Goal: Information Seeking & Learning: Check status

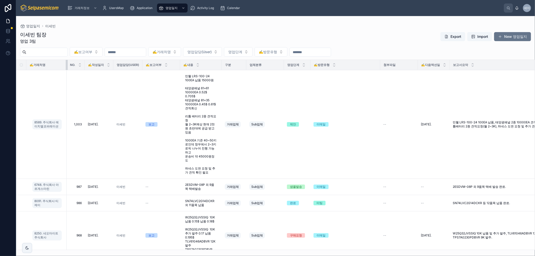
drag, startPoint x: 49, startPoint y: 64, endPoint x: 70, endPoint y: 64, distance: 21.3
click at [70, 64] on tr "✍️거래처명 NO. ✍️작성일자 영업담당(User) ✍️보고여부 ✍️내용 구분 업체분류 영업단계 ✍️방문유형 첨부파일 ✍️다음액션일 보고서요약…" at bounding box center [304, 65] width 576 height 10
drag, startPoint x: 70, startPoint y: 64, endPoint x: 89, endPoint y: 64, distance: 18.6
click at [89, 64] on tr "✍️거래처명 NO. ✍️작성일자 영업담당(User) ✍️보고여부 ✍️내용 구분 업체분류 영업단계 ✍️방문유형 첨부파일 ✍️다음액션일 보고서요약…" at bounding box center [304, 65] width 577 height 10
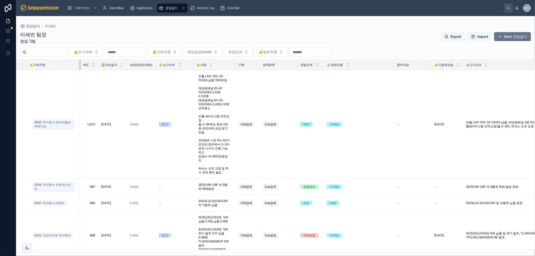
drag, startPoint x: 64, startPoint y: 63, endPoint x: 80, endPoint y: 63, distance: 16.6
click at [80, 63] on div at bounding box center [80, 65] width 2 height 10
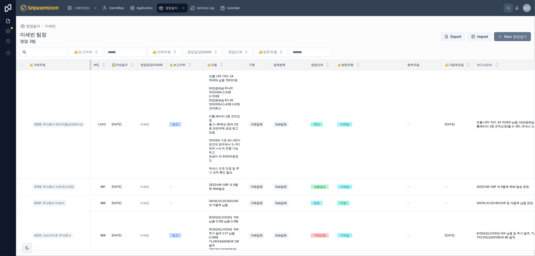
drag, startPoint x: 80, startPoint y: 63, endPoint x: 91, endPoint y: 62, distance: 10.6
click at [91, 62] on div at bounding box center [91, 65] width 2 height 10
click at [92, 62] on div at bounding box center [91, 65] width 2 height 10
drag, startPoint x: 109, startPoint y: 66, endPoint x: 95, endPoint y: 66, distance: 14.3
click at [95, 66] on th "NO." at bounding box center [100, 65] width 18 height 10
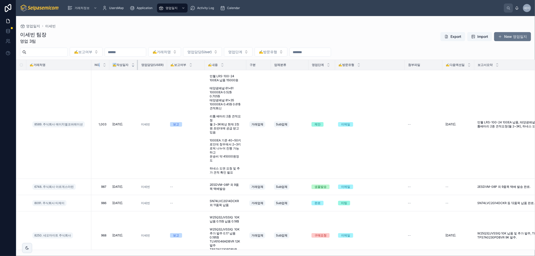
drag, startPoint x: 138, startPoint y: 65, endPoint x: 132, endPoint y: 65, distance: 6.0
click at [132, 65] on th "✍️작성일자" at bounding box center [123, 65] width 29 height 10
drag, startPoint x: 166, startPoint y: 65, endPoint x: 141, endPoint y: 65, distance: 24.8
click at [141, 65] on th "영업담당(User)" at bounding box center [152, 65] width 29 height 10
drag, startPoint x: 204, startPoint y: 65, endPoint x: 190, endPoint y: 64, distance: 14.6
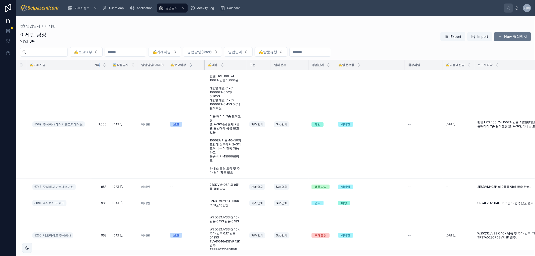
click at [190, 64] on th "✍️보고여부" at bounding box center [186, 65] width 38 height 10
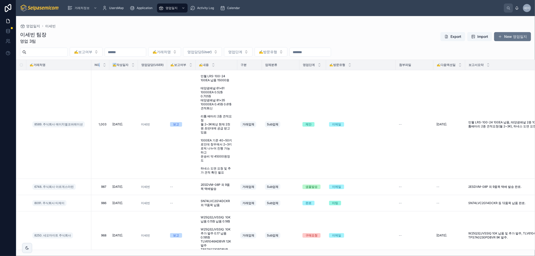
drag, startPoint x: 299, startPoint y: 65, endPoint x: 277, endPoint y: 64, distance: 22.6
click at [277, 64] on th "업체분류" at bounding box center [281, 65] width 38 height 10
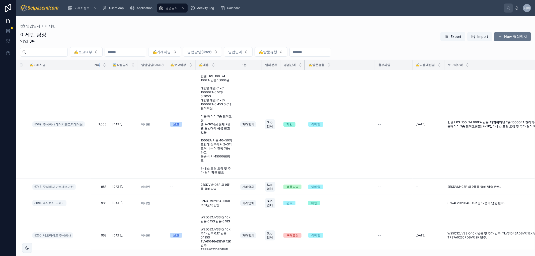
drag, startPoint x: 307, startPoint y: 64, endPoint x: 303, endPoint y: 64, distance: 3.3
click at [303, 64] on th "영업단계" at bounding box center [292, 65] width 25 height 10
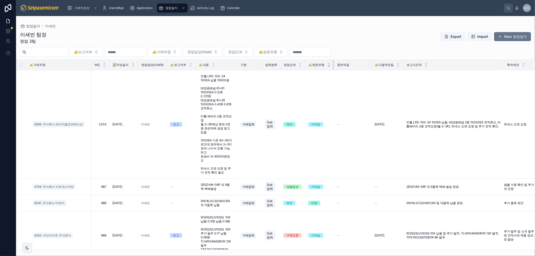
drag, startPoint x: 375, startPoint y: 65, endPoint x: 330, endPoint y: 65, distance: 45.1
click at [330, 65] on th "✍️방문유형" at bounding box center [319, 65] width 29 height 10
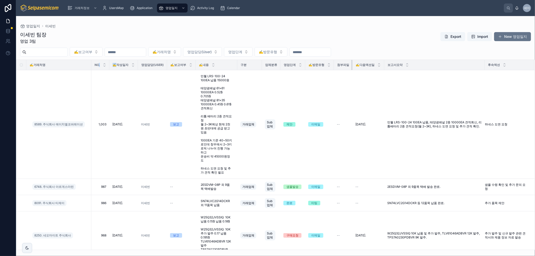
drag, startPoint x: 372, startPoint y: 63, endPoint x: 350, endPoint y: 63, distance: 21.3
click at [350, 63] on th "첨부파일" at bounding box center [343, 65] width 19 height 10
drag, startPoint x: 384, startPoint y: 64, endPoint x: 389, endPoint y: 64, distance: 4.8
click at [385, 64] on div at bounding box center [384, 65] width 2 height 10
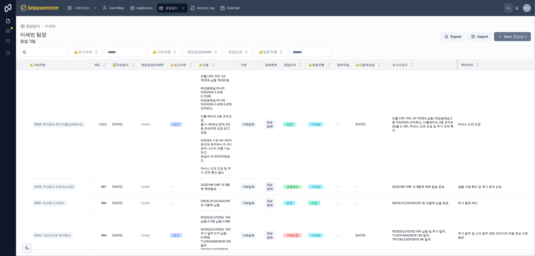
drag, startPoint x: 490, startPoint y: 63, endPoint x: 436, endPoint y: 63, distance: 53.7
click at [428, 63] on div at bounding box center [458, 65] width 2 height 10
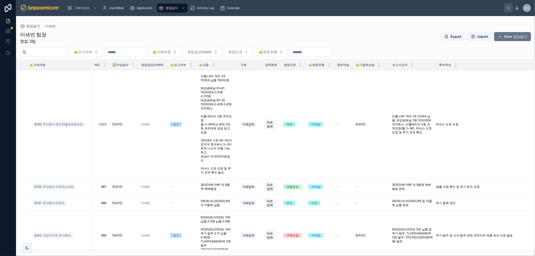
drag, startPoint x: 237, startPoint y: 65, endPoint x: 288, endPoint y: 64, distance: 51.7
click at [288, 64] on tr "✍️거래처명 NO. ✍️작성일자 영업담당(User) ✍️보고여부 ✍️내용 구분 업체분류 영업단계 ✍️방문유형 첨부파일 ✍️다음액션일 보고서요약…" at bounding box center [275, 65] width 518 height 10
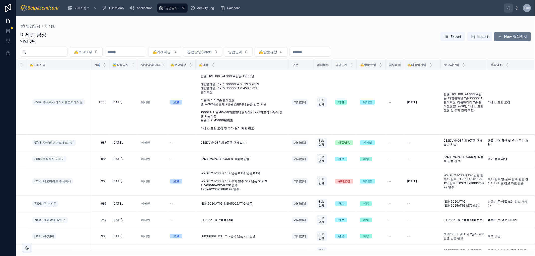
drag, startPoint x: 289, startPoint y: 63, endPoint x: 302, endPoint y: 63, distance: 13.3
click at [302, 63] on tr "✍️거래처명 NO. ✍️작성일자 영업담당(User) ✍️보고여부 ✍️내용 구분 업체분류 영업단계 ✍️방문유형 첨부파일 ✍️다음액션일 보고서요약…" at bounding box center [275, 65] width 518 height 10
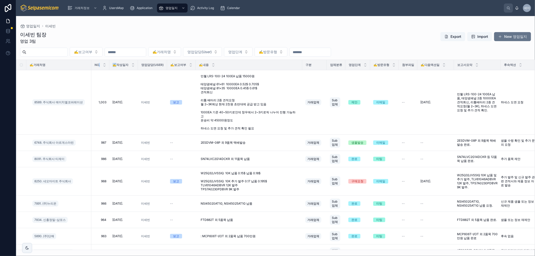
drag, startPoint x: 302, startPoint y: 63, endPoint x: 308, endPoint y: 62, distance: 6.3
click at [308, 62] on tr "✍️거래처명 NO. ✍️작성일자 영업담당(User) ✍️보고여부 ✍️내용 구분 업체분류 영업단계 ✍️방문유형 첨부파일 ✍️다음액션일 보고서요약…" at bounding box center [279, 65] width 526 height 10
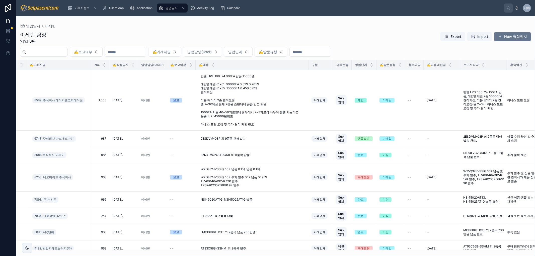
click at [66, 52] on input "text" at bounding box center [46, 52] width 41 height 7
click at [141, 51] on input "text" at bounding box center [125, 52] width 41 height 7
click at [124, 126] on button "22" at bounding box center [125, 127] width 9 height 9
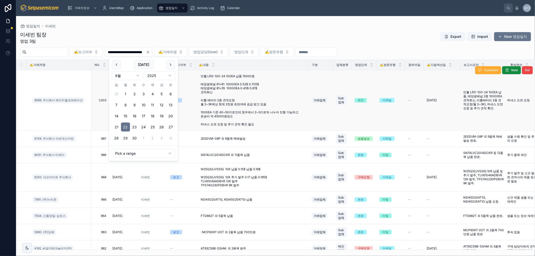
click at [124, 137] on button "29" at bounding box center [125, 138] width 9 height 9
type input "**********"
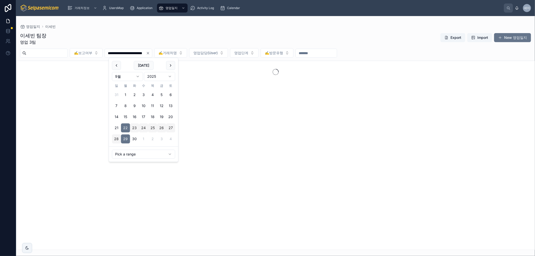
click at [202, 25] on div "영업일지 이세빈" at bounding box center [275, 26] width 511 height 5
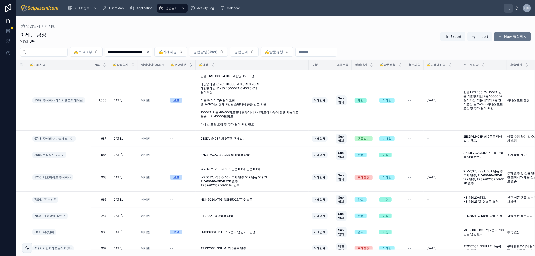
click at [192, 66] on icon at bounding box center [191, 66] width 2 height 1
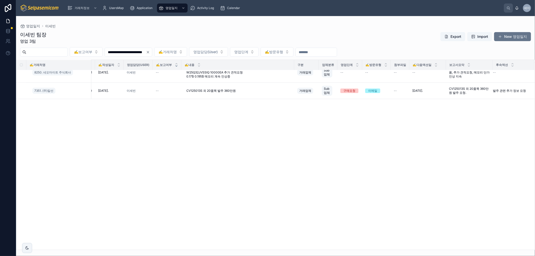
scroll to position [0, 19]
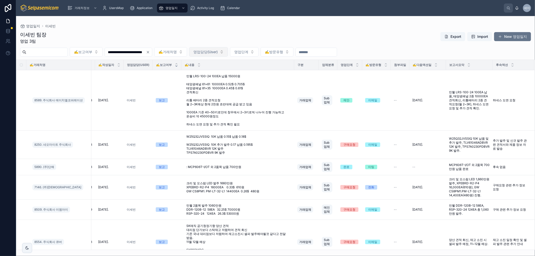
click at [218, 51] on span "영업담당(User)" at bounding box center [205, 51] width 24 height 5
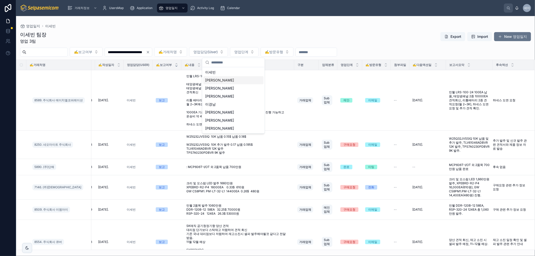
click at [211, 79] on span "[PERSON_NAME]" at bounding box center [219, 80] width 29 height 5
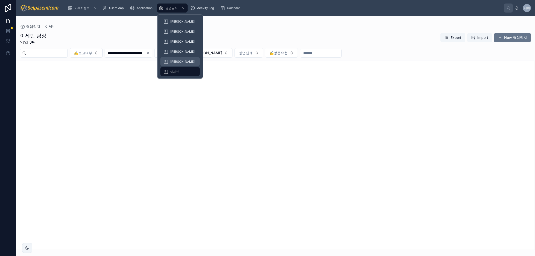
click at [175, 61] on span "[PERSON_NAME]" at bounding box center [182, 62] width 24 height 4
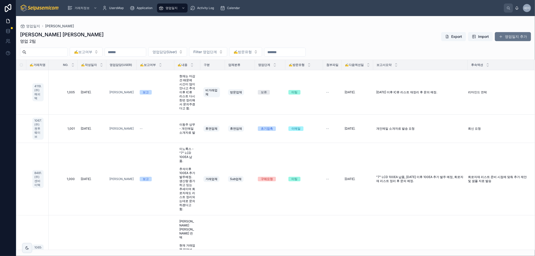
click at [49, 50] on input "text" at bounding box center [46, 52] width 41 height 7
click at [142, 51] on input "text" at bounding box center [125, 52] width 41 height 7
click at [124, 127] on button "22" at bounding box center [125, 127] width 9 height 9
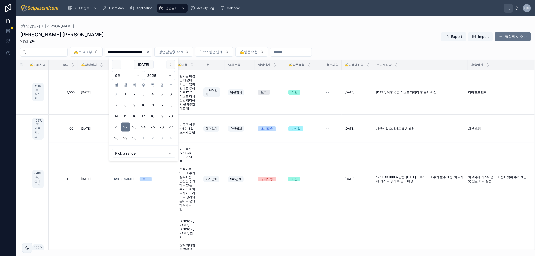
click at [125, 135] on button "29" at bounding box center [125, 138] width 9 height 9
type input "**********"
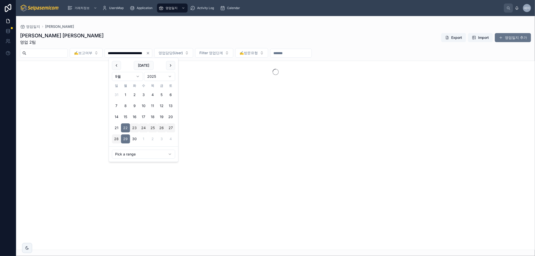
click at [398, 40] on div "김동일 주임 영업 2팀 Export Import 영업일지 추가" at bounding box center [275, 38] width 511 height 13
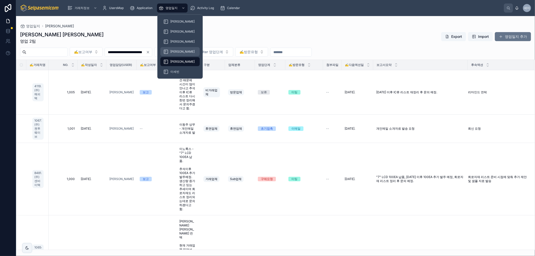
click at [173, 50] on span "[PERSON_NAME]" at bounding box center [182, 52] width 24 height 4
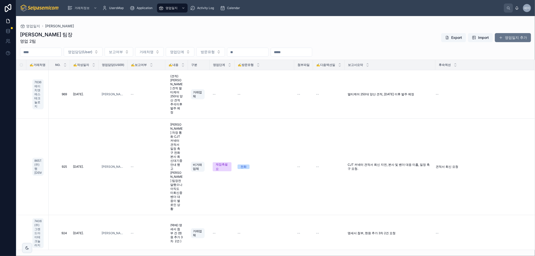
click at [59, 52] on input "text" at bounding box center [40, 52] width 41 height 7
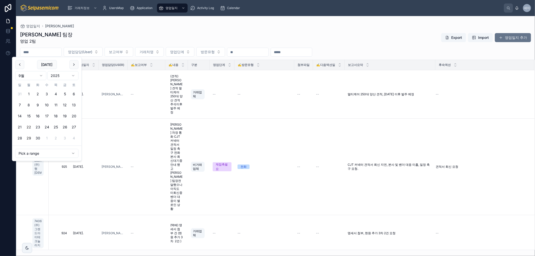
click at [26, 126] on button "22" at bounding box center [28, 127] width 9 height 9
click at [28, 136] on button "29" at bounding box center [28, 138] width 9 height 9
click at [169, 36] on div "[PERSON_NAME] 팀장 영업 2팀 Export Import 영업일지 추가" at bounding box center [275, 37] width 511 height 13
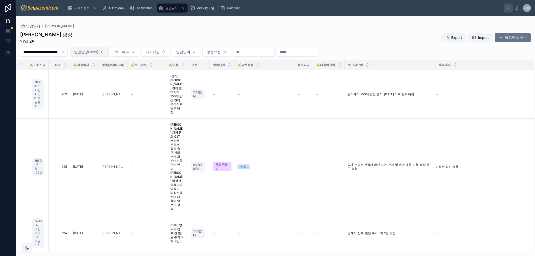
click at [98, 53] on span "영업담당(User)" at bounding box center [86, 51] width 24 height 5
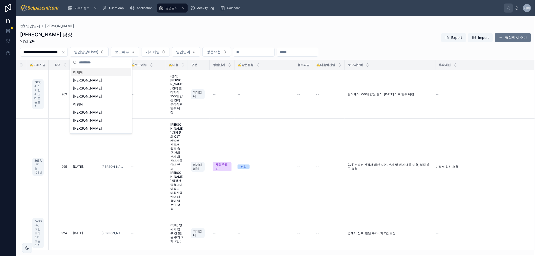
click at [79, 70] on span "이세빈" at bounding box center [78, 72] width 11 height 5
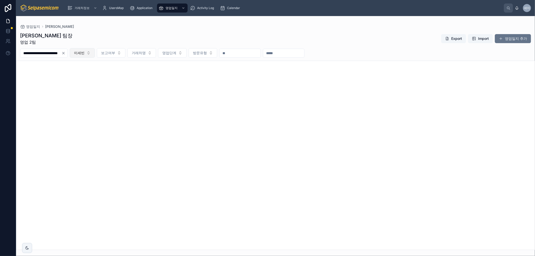
click at [85, 53] on span "이세빈" at bounding box center [79, 52] width 11 height 5
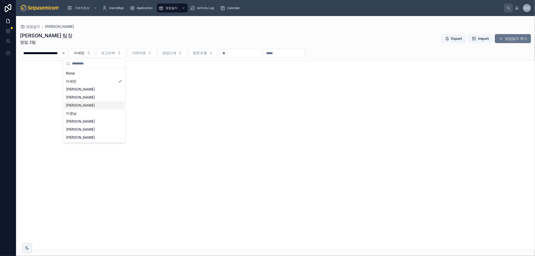
click at [79, 104] on div "[PERSON_NAME]" at bounding box center [94, 105] width 60 height 8
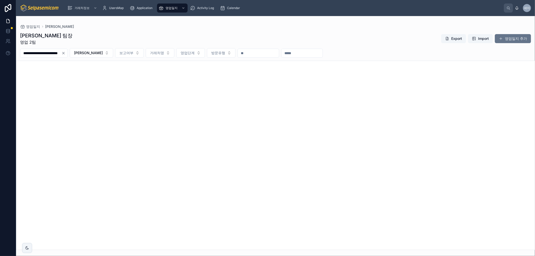
click at [60, 55] on input "**********" at bounding box center [40, 53] width 41 height 7
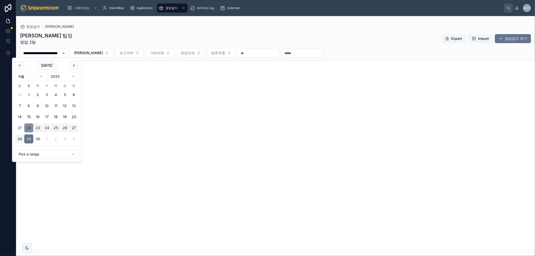
click at [31, 128] on button "22" at bounding box center [28, 127] width 9 height 9
click at [28, 138] on button "29" at bounding box center [28, 138] width 9 height 9
type input "**********"
click at [104, 94] on div at bounding box center [275, 155] width 519 height 189
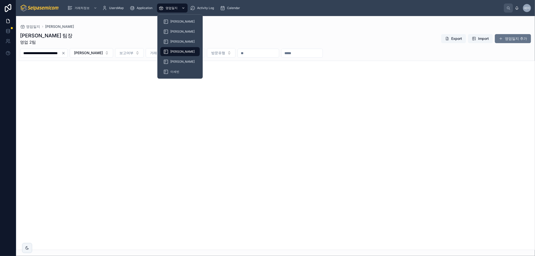
click at [174, 8] on span "영업일지" at bounding box center [172, 8] width 12 height 4
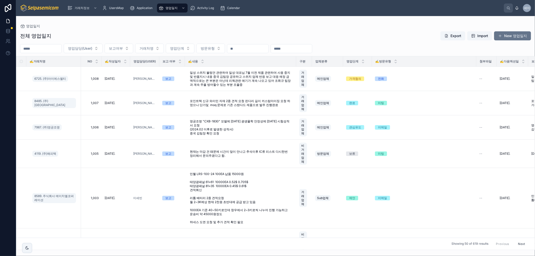
click at [60, 48] on input "text" at bounding box center [40, 48] width 41 height 7
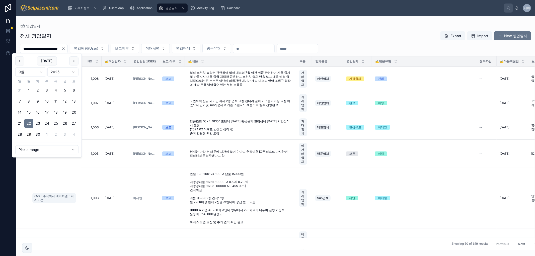
click at [27, 133] on button "29" at bounding box center [28, 134] width 9 height 9
type input "**********"
click at [129, 27] on div "영업일지" at bounding box center [275, 26] width 511 height 4
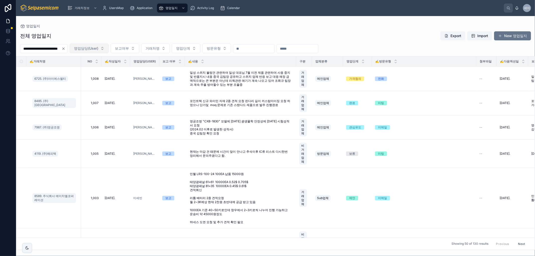
click at [98, 50] on span "영업담당(User)" at bounding box center [86, 48] width 24 height 5
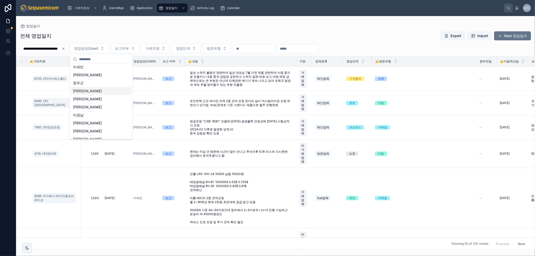
scroll to position [15, 0]
click at [79, 133] on span "[PERSON_NAME]" at bounding box center [87, 134] width 29 height 5
